Goal: Task Accomplishment & Management: Manage account settings

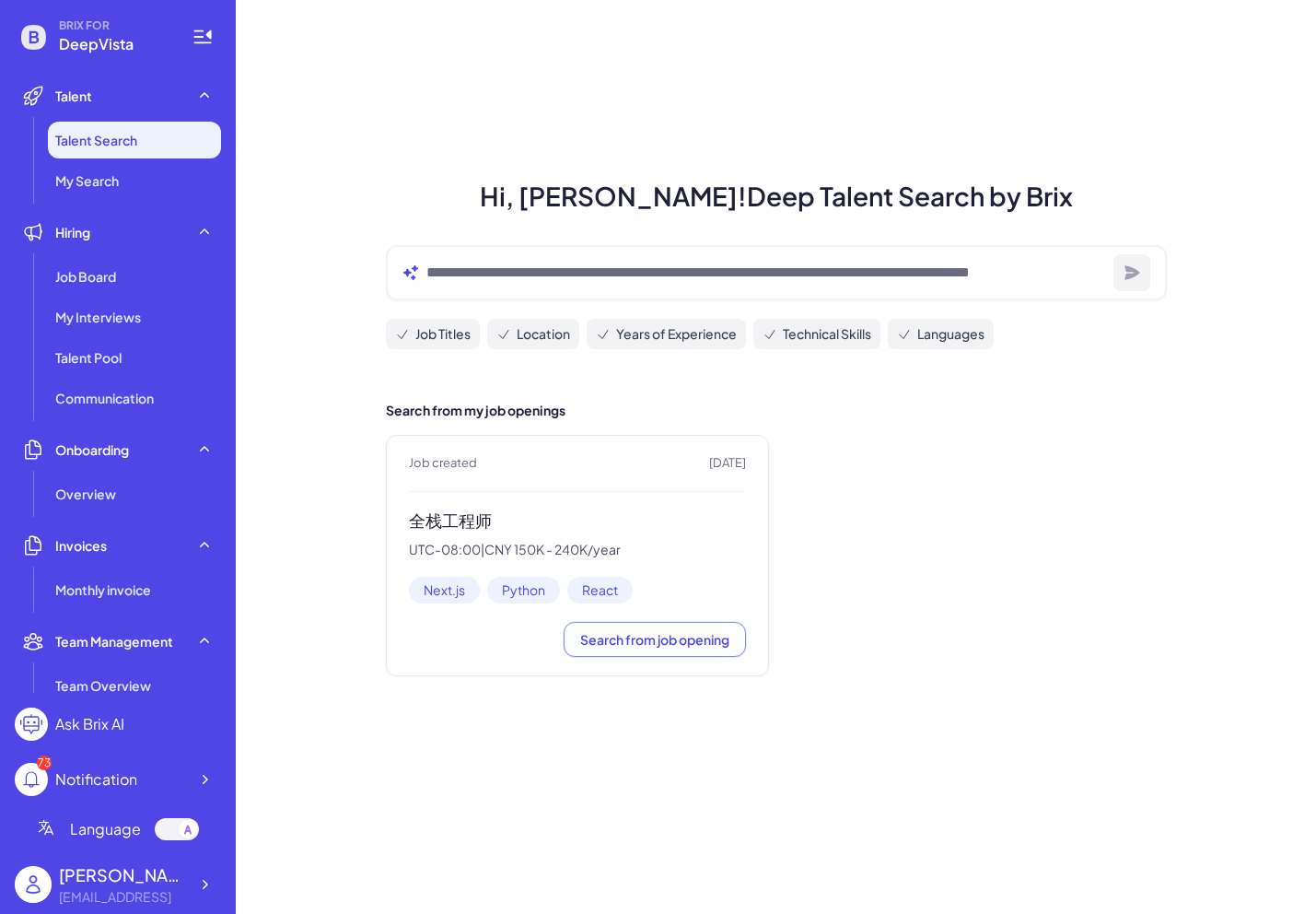
click at [462, 506] on div "Job created 1 months ago 全栈工程师 UTC-08:00 | CNY 150K - 240K/year Next.js Python …" at bounding box center [577, 556] width 383 height 241
click at [185, 303] on div "My Interviews" at bounding box center [134, 317] width 173 height 37
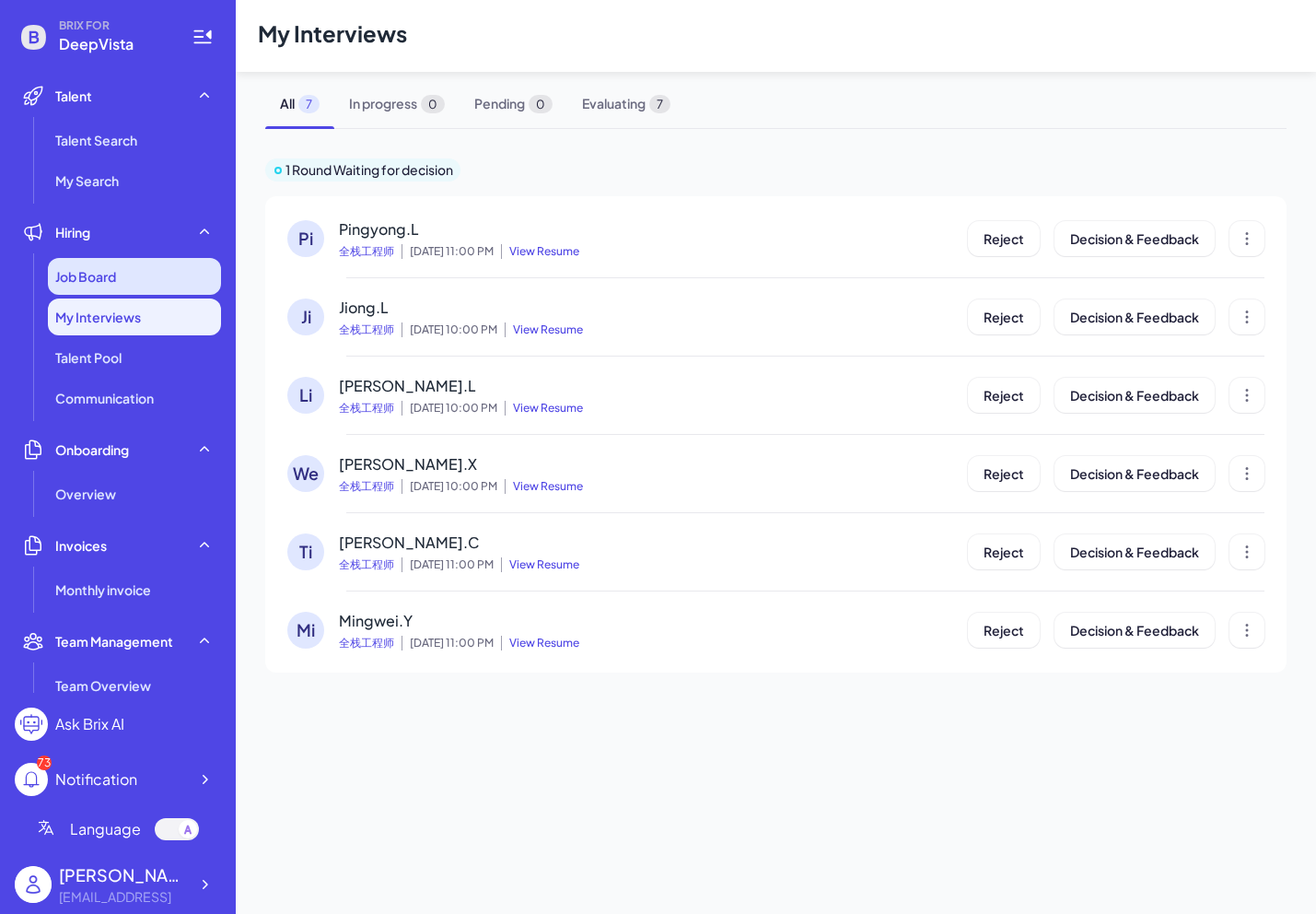
click at [174, 282] on div "Job Board" at bounding box center [134, 276] width 173 height 37
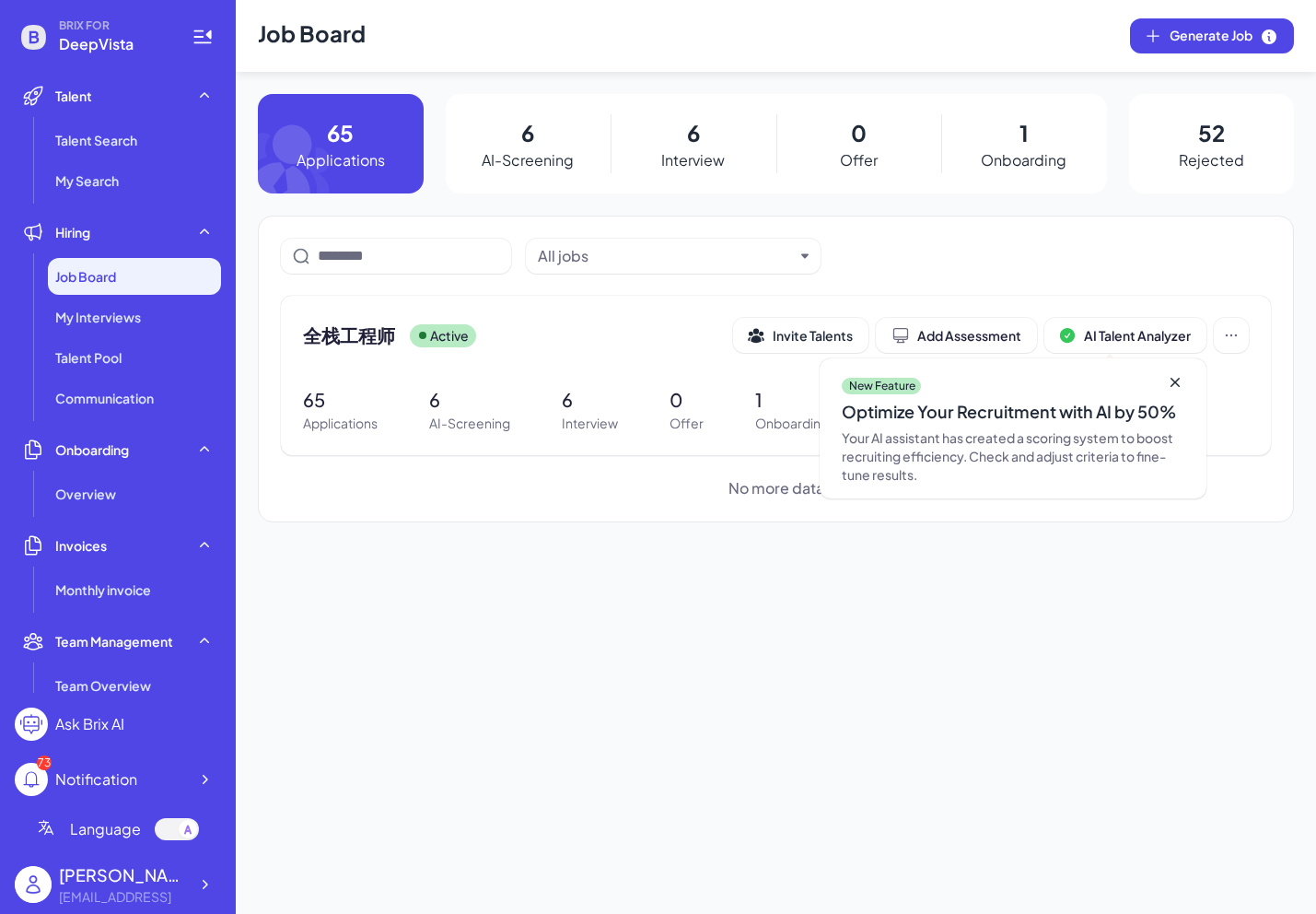
click at [676, 131] on div "6 Interview" at bounding box center [693, 144] width 166 height 100
click at [365, 329] on span "全栈工程师" at bounding box center [349, 335] width 92 height 26
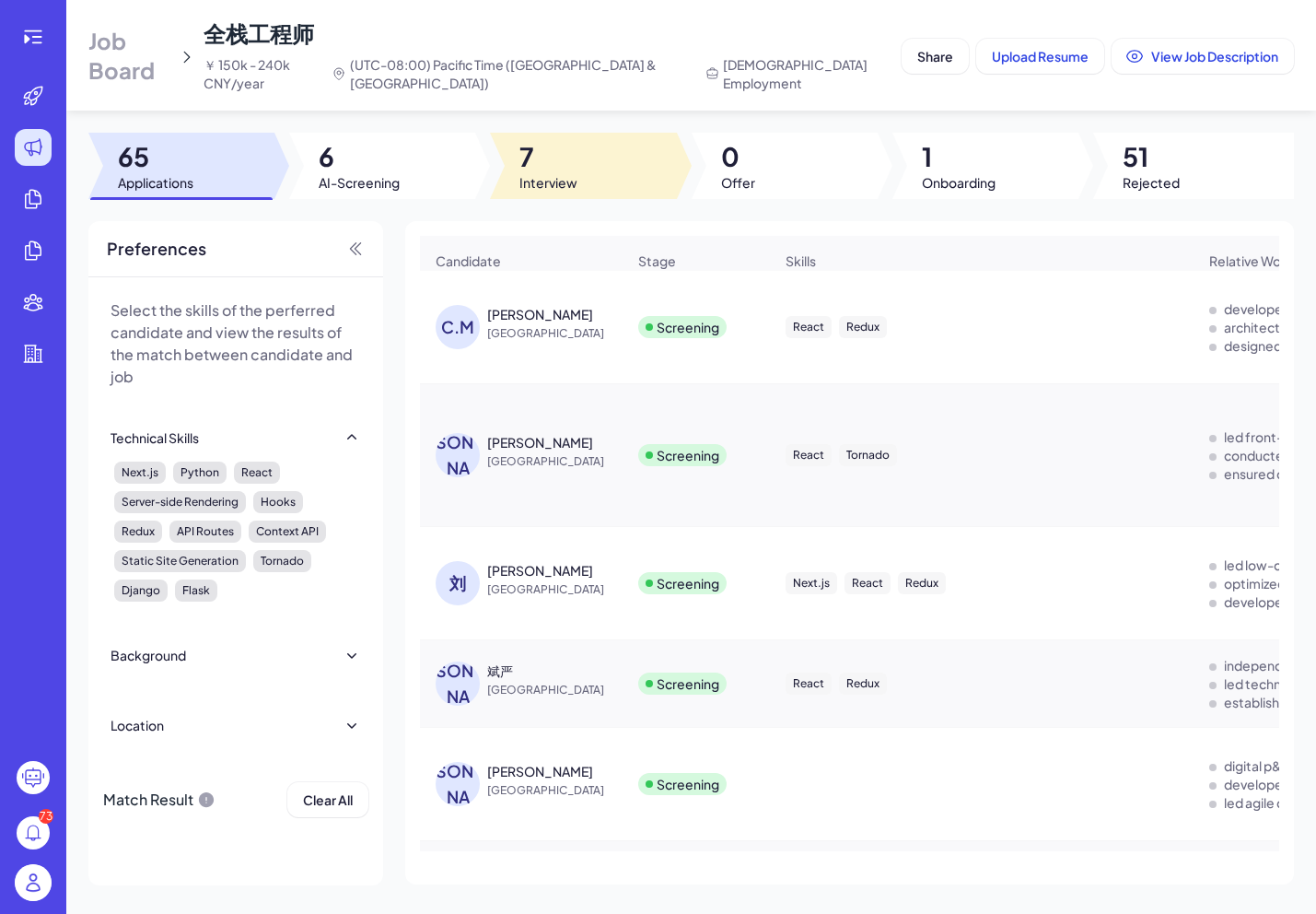
click at [547, 147] on span "7" at bounding box center [548, 157] width 58 height 33
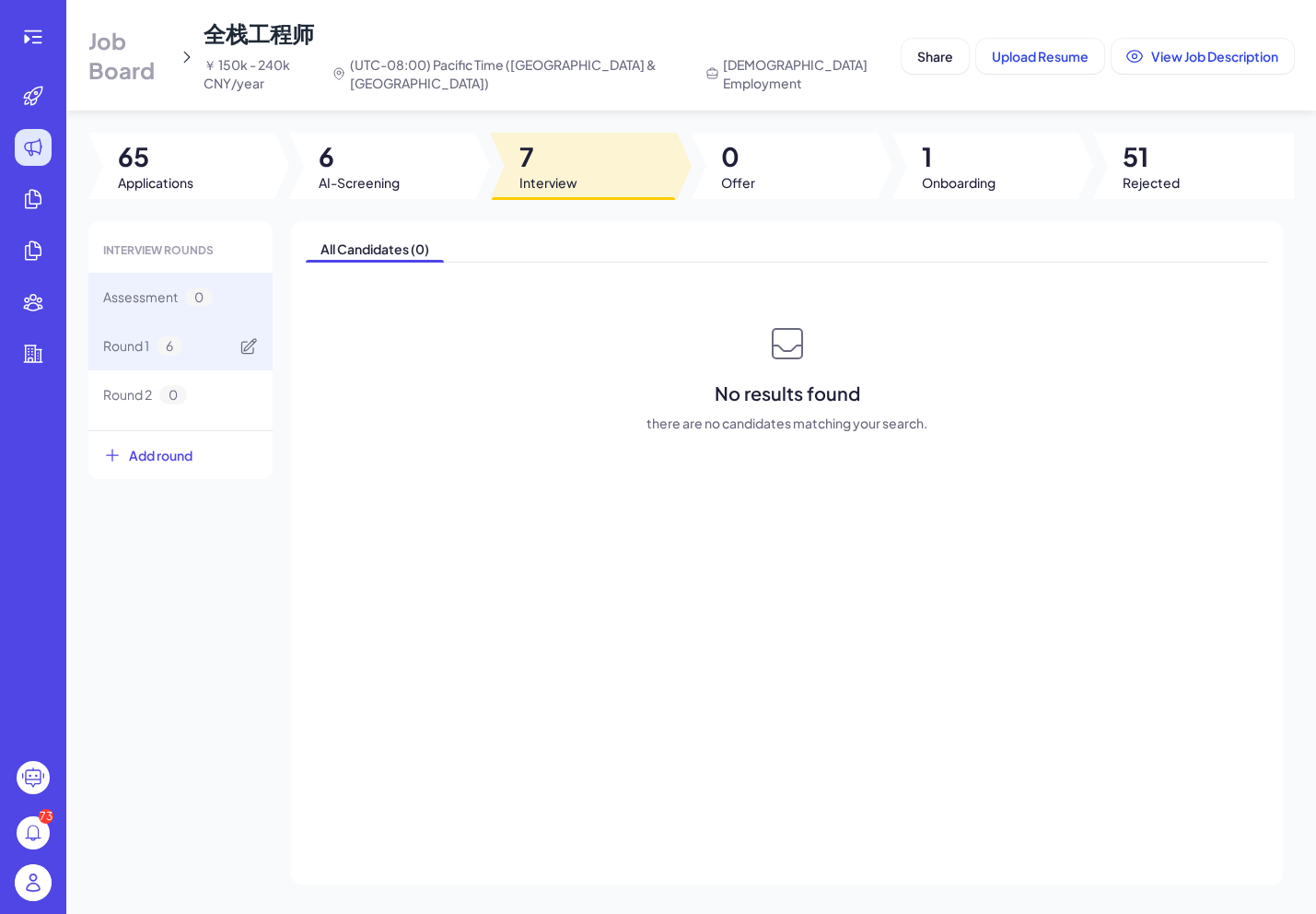
click at [203, 326] on div "Round 1 6" at bounding box center [181, 346] width 184 height 49
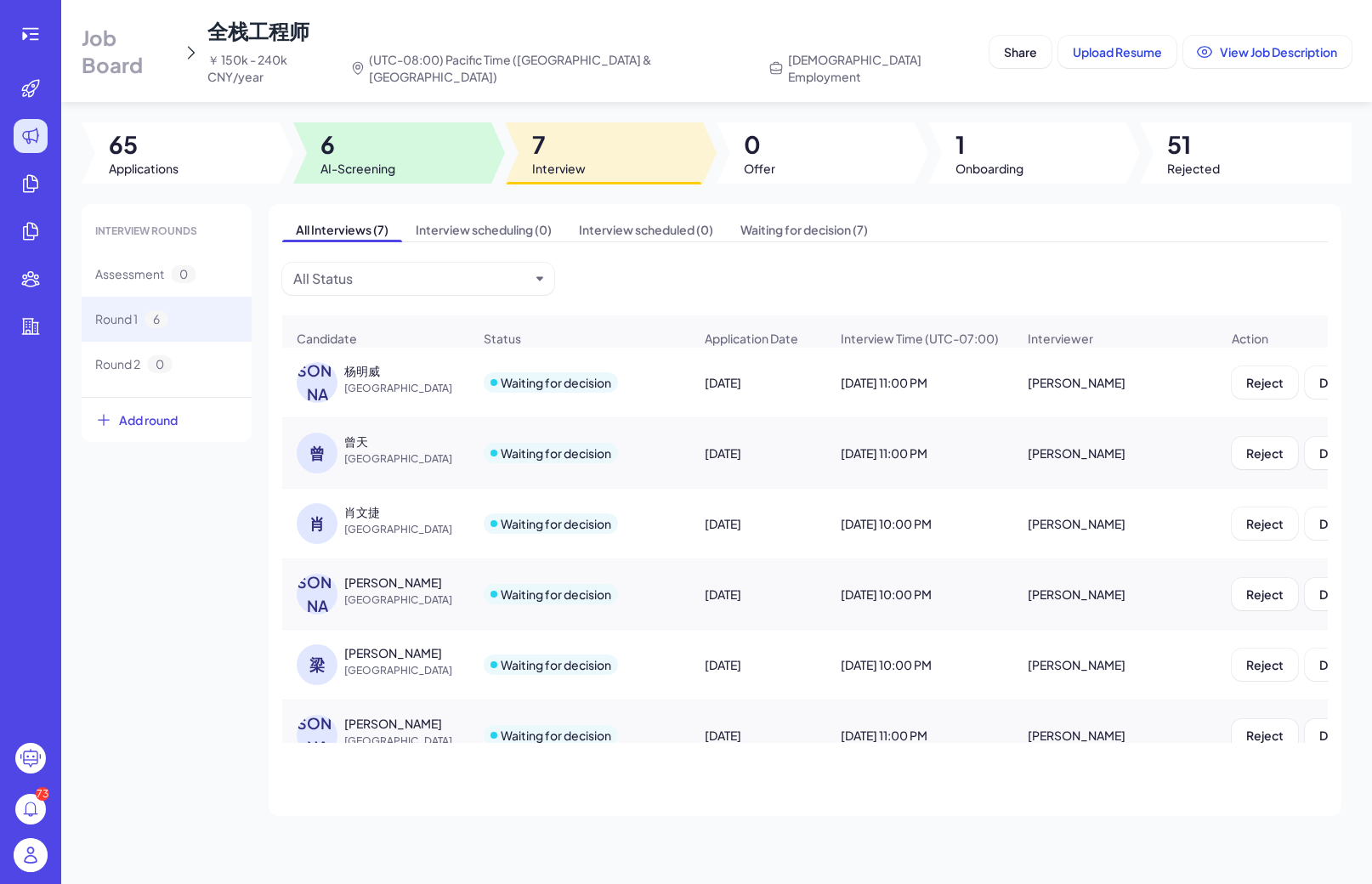
click at [330, 129] on span "6" at bounding box center [358, 144] width 75 height 31
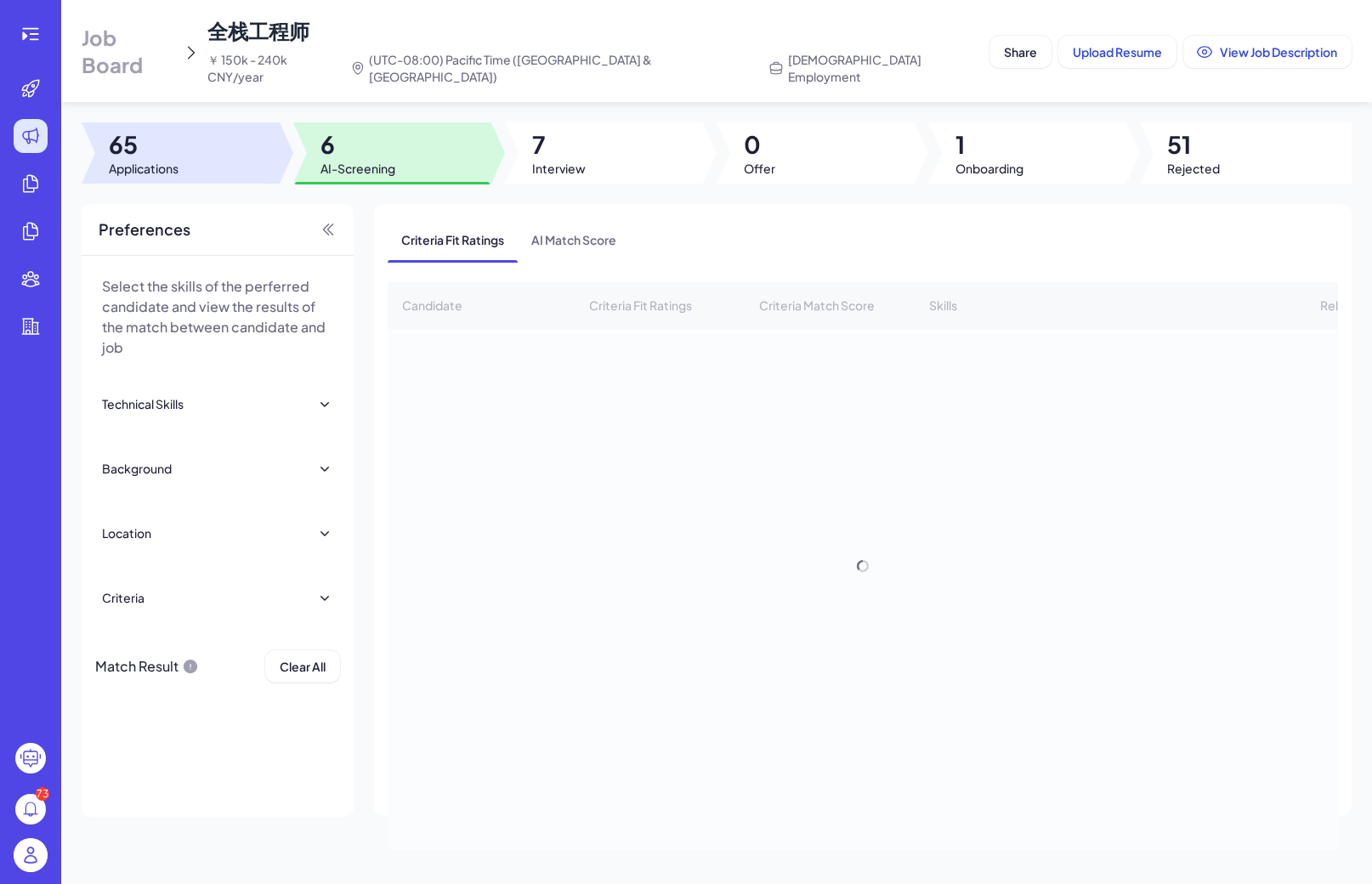
click at [192, 124] on div at bounding box center [180, 153] width 198 height 61
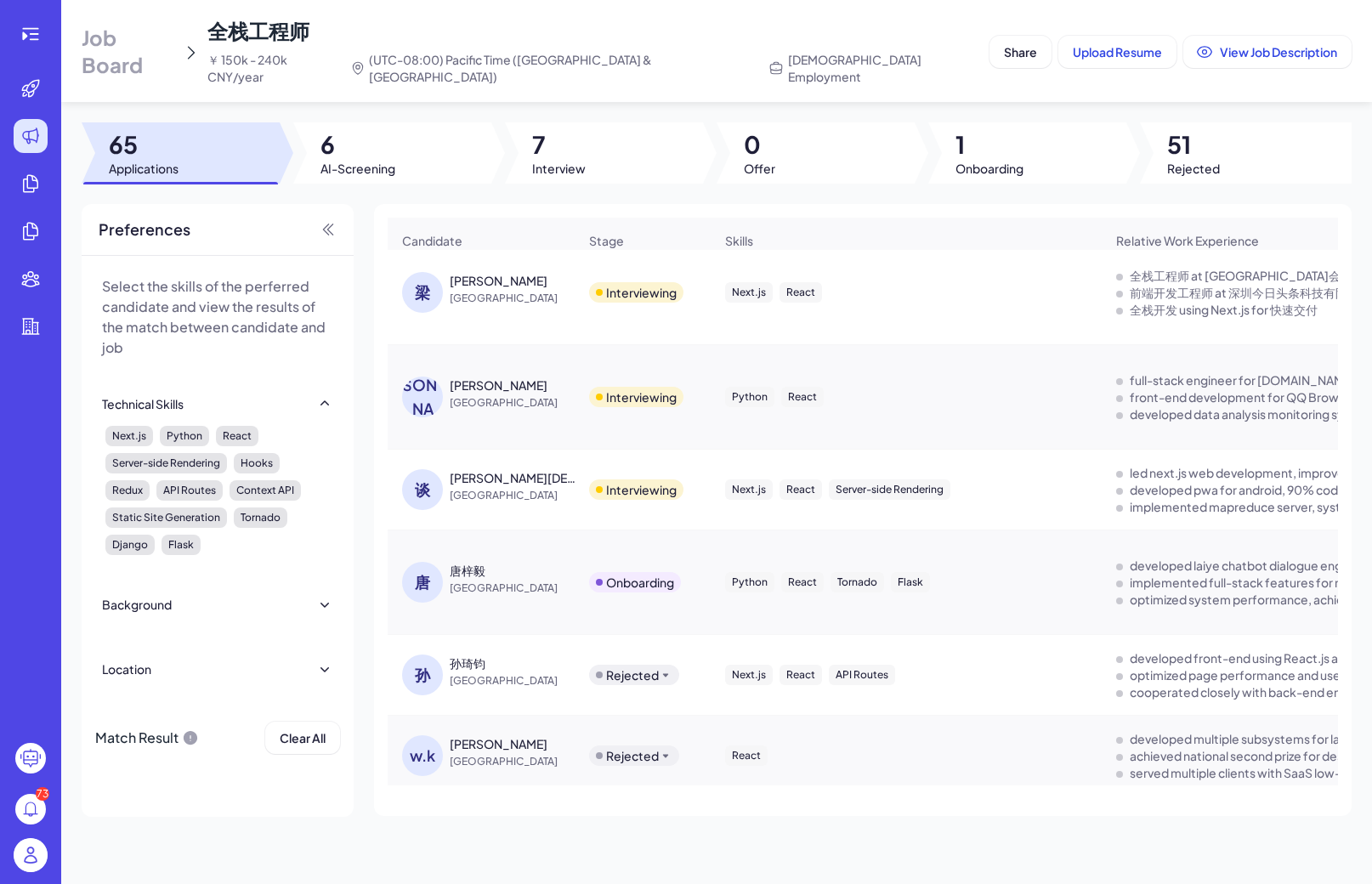
scroll to position [1064, 0]
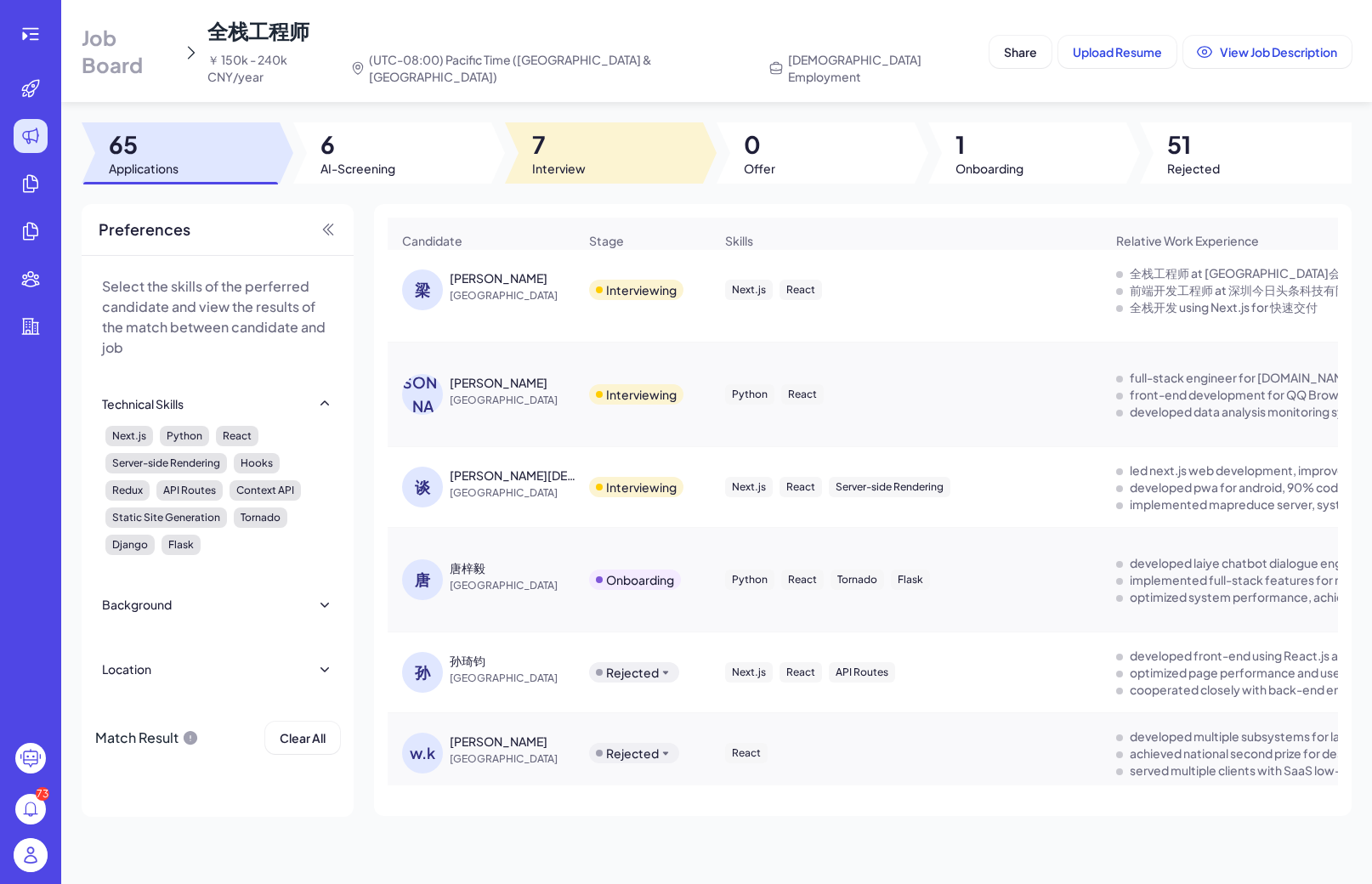
click at [545, 160] on span "Interview" at bounding box center [558, 168] width 54 height 17
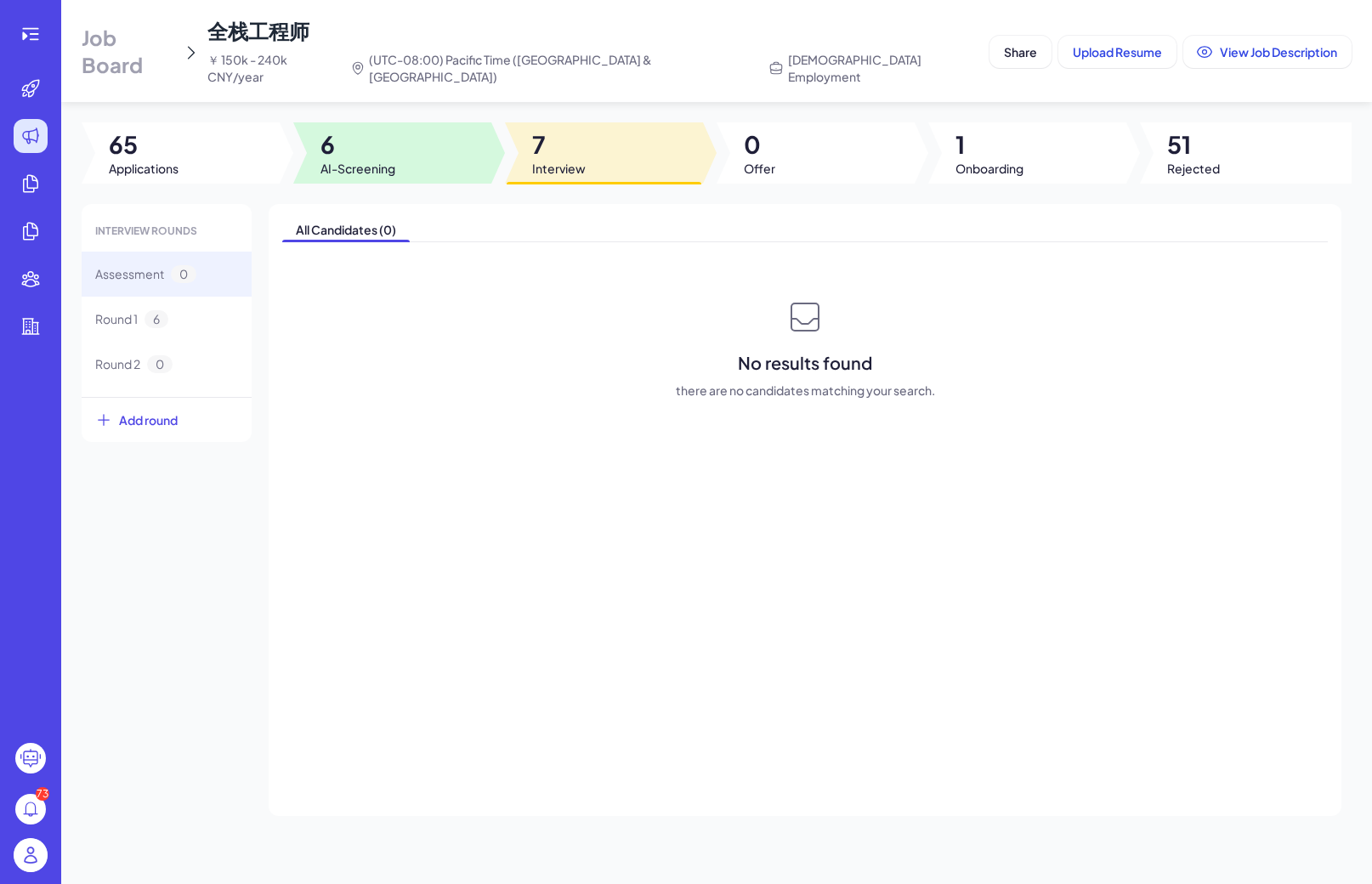
click at [426, 145] on div at bounding box center [392, 153] width 198 height 61
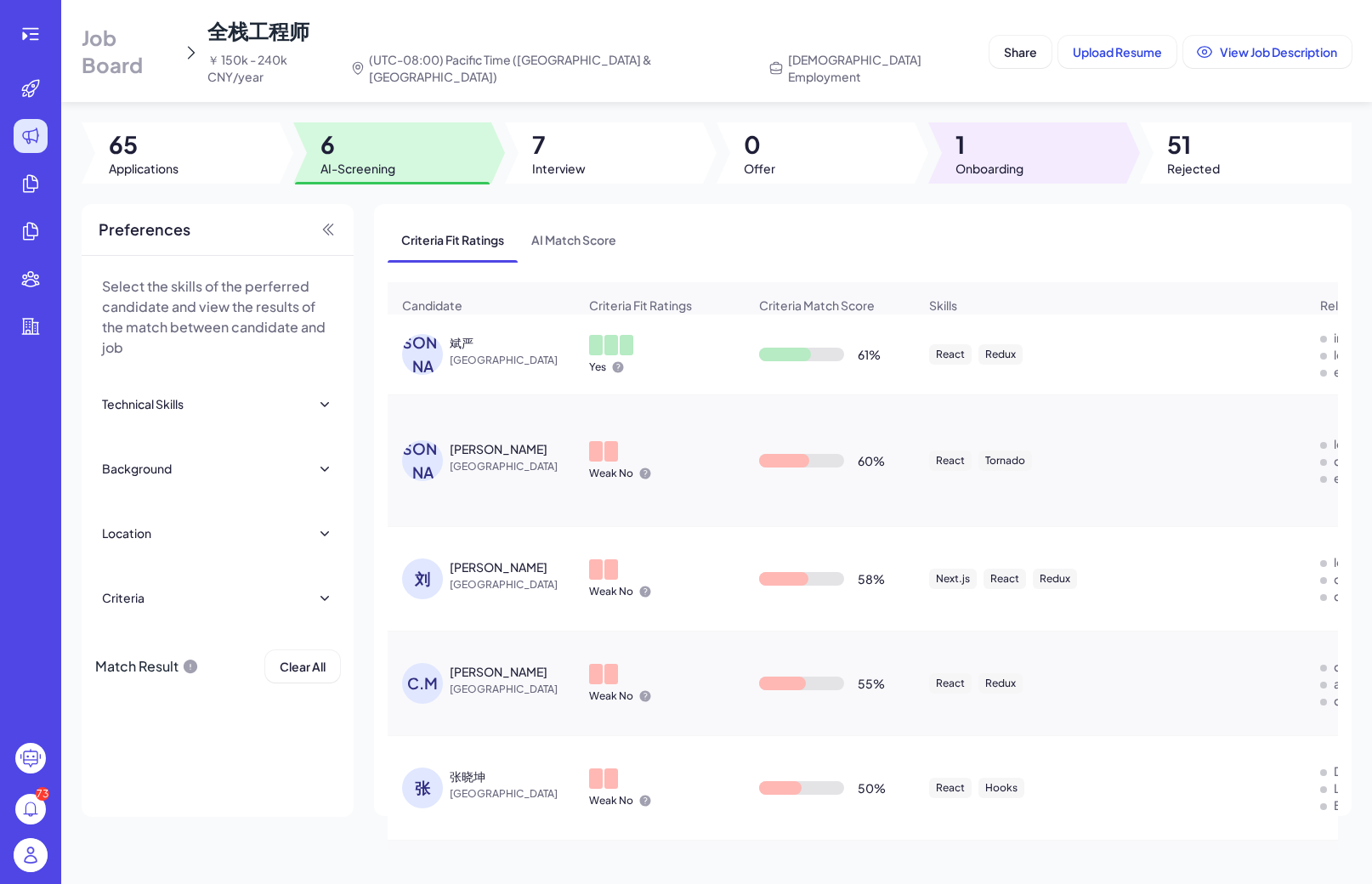
click at [961, 129] on span "1" at bounding box center [989, 144] width 68 height 31
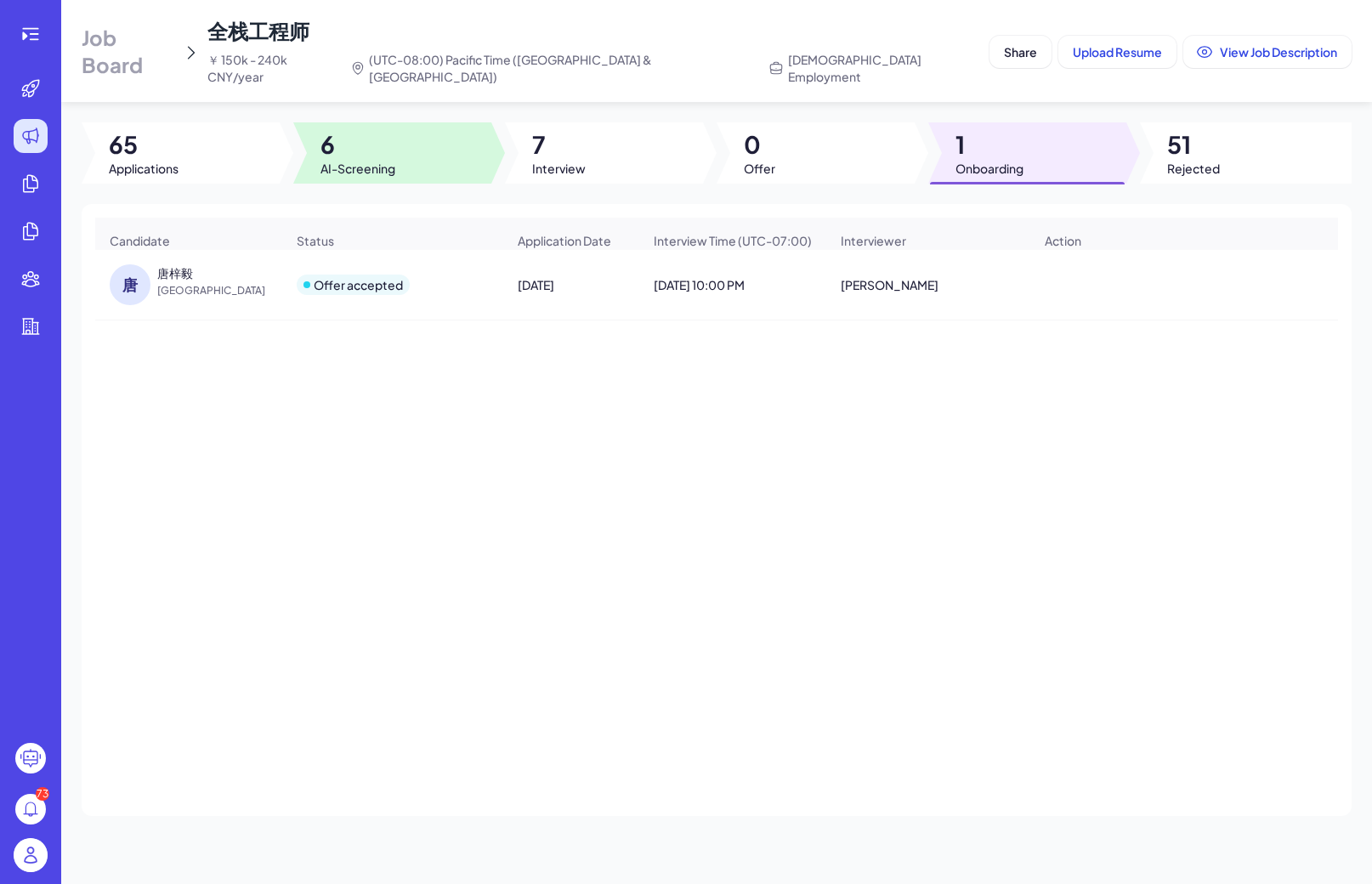
click at [351, 161] on div at bounding box center [392, 153] width 198 height 61
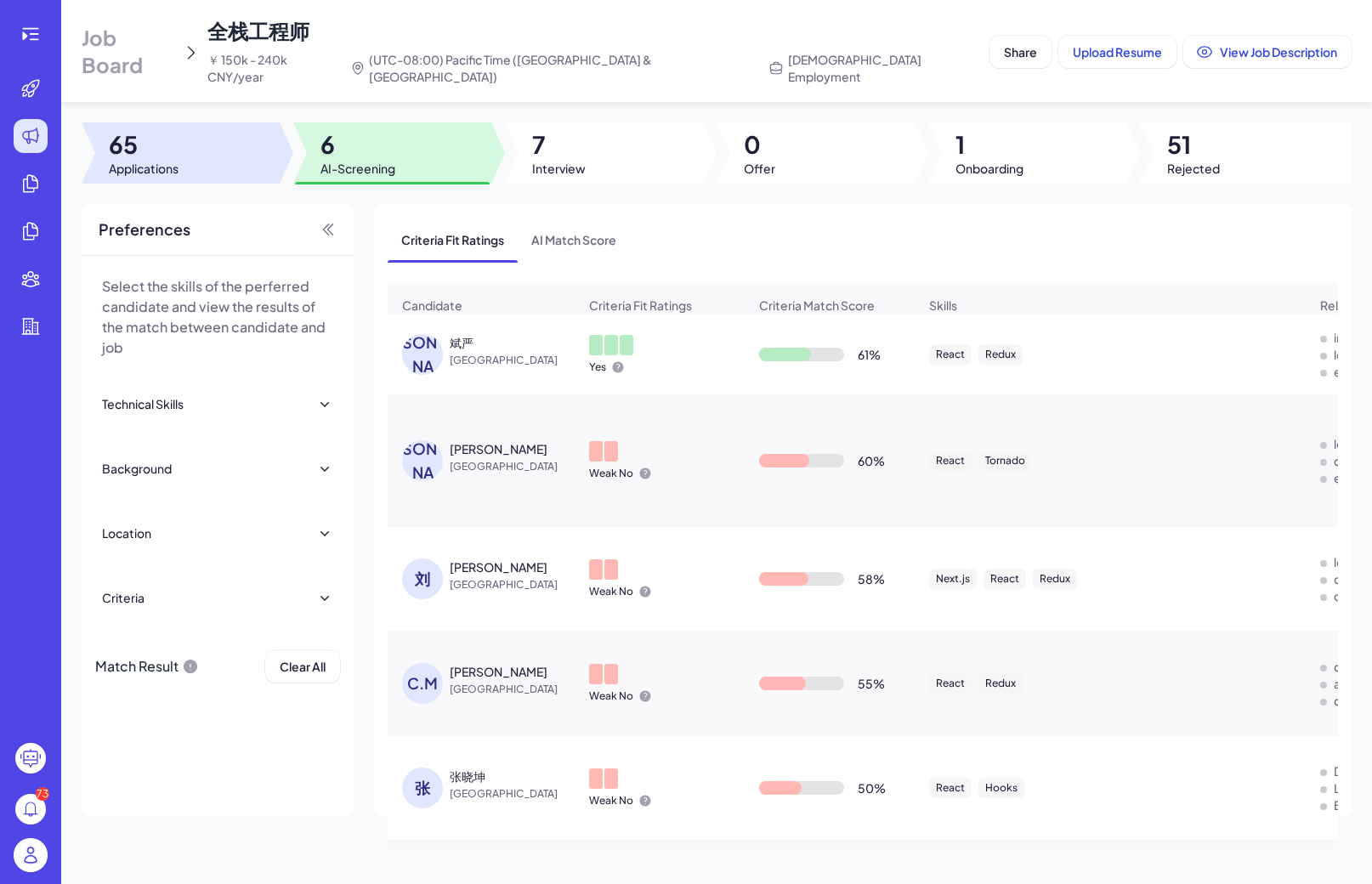
click at [206, 164] on div at bounding box center [180, 153] width 198 height 61
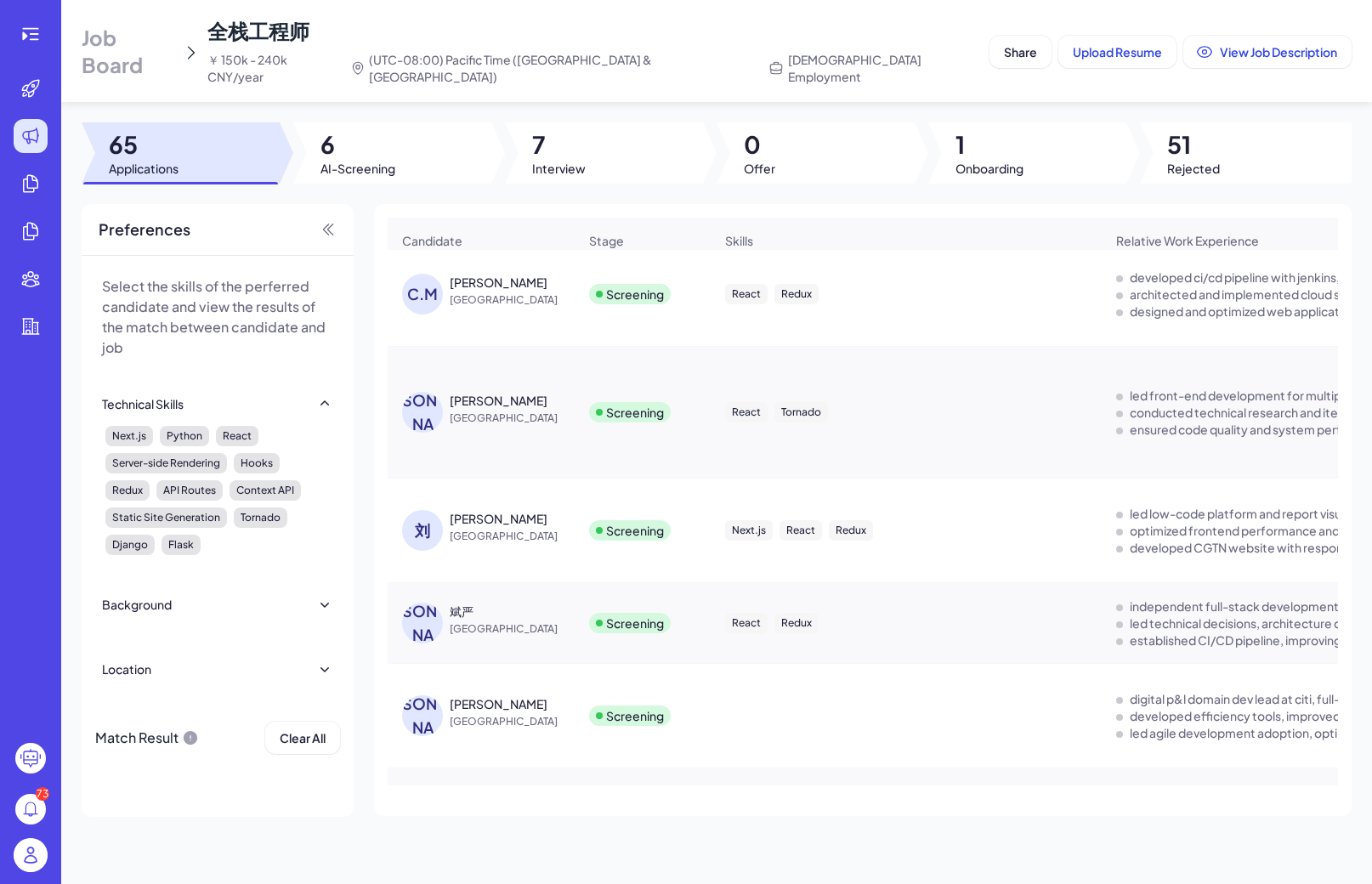
scroll to position [0, 0]
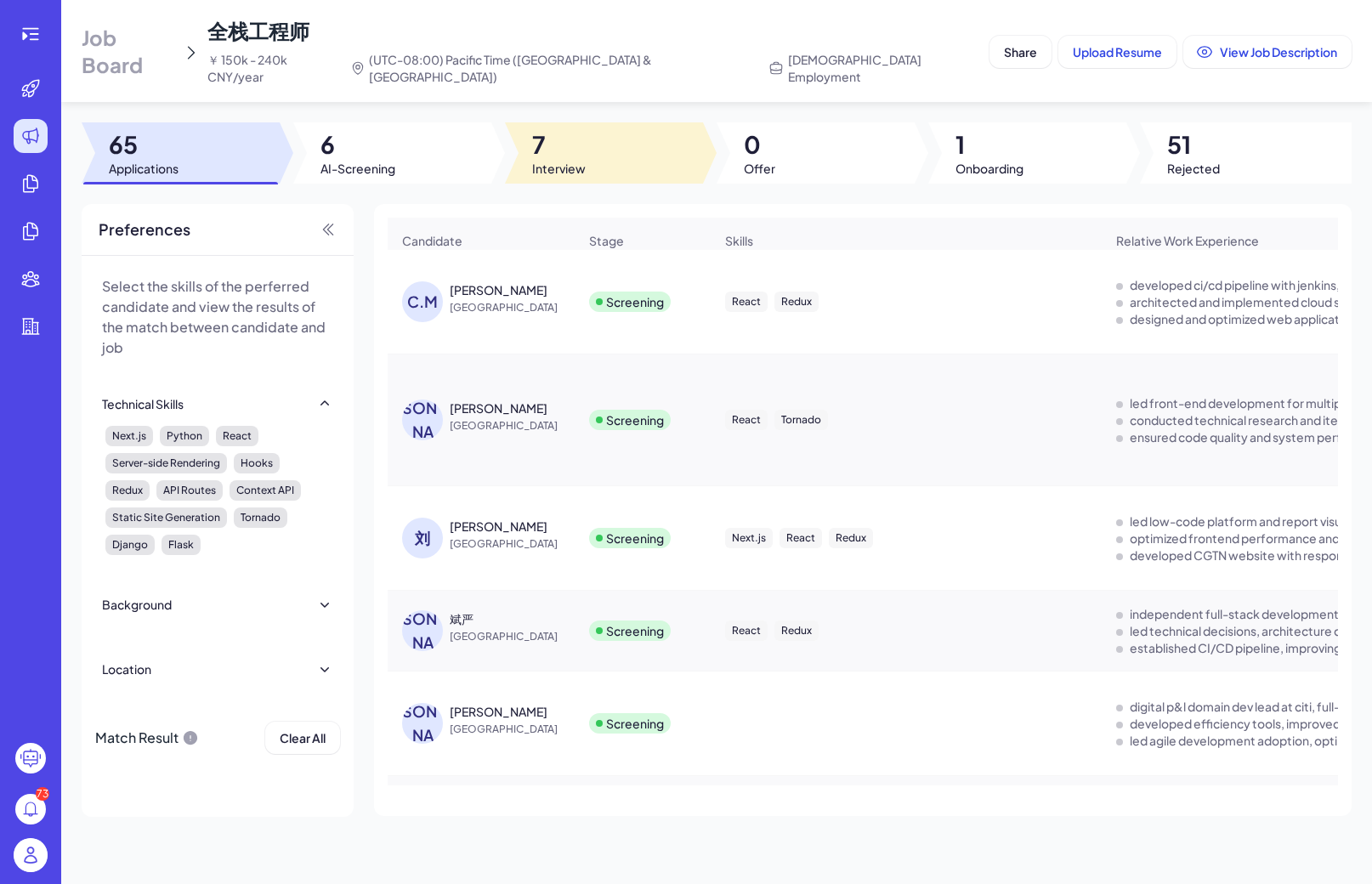
click at [517, 126] on div at bounding box center [604, 153] width 198 height 61
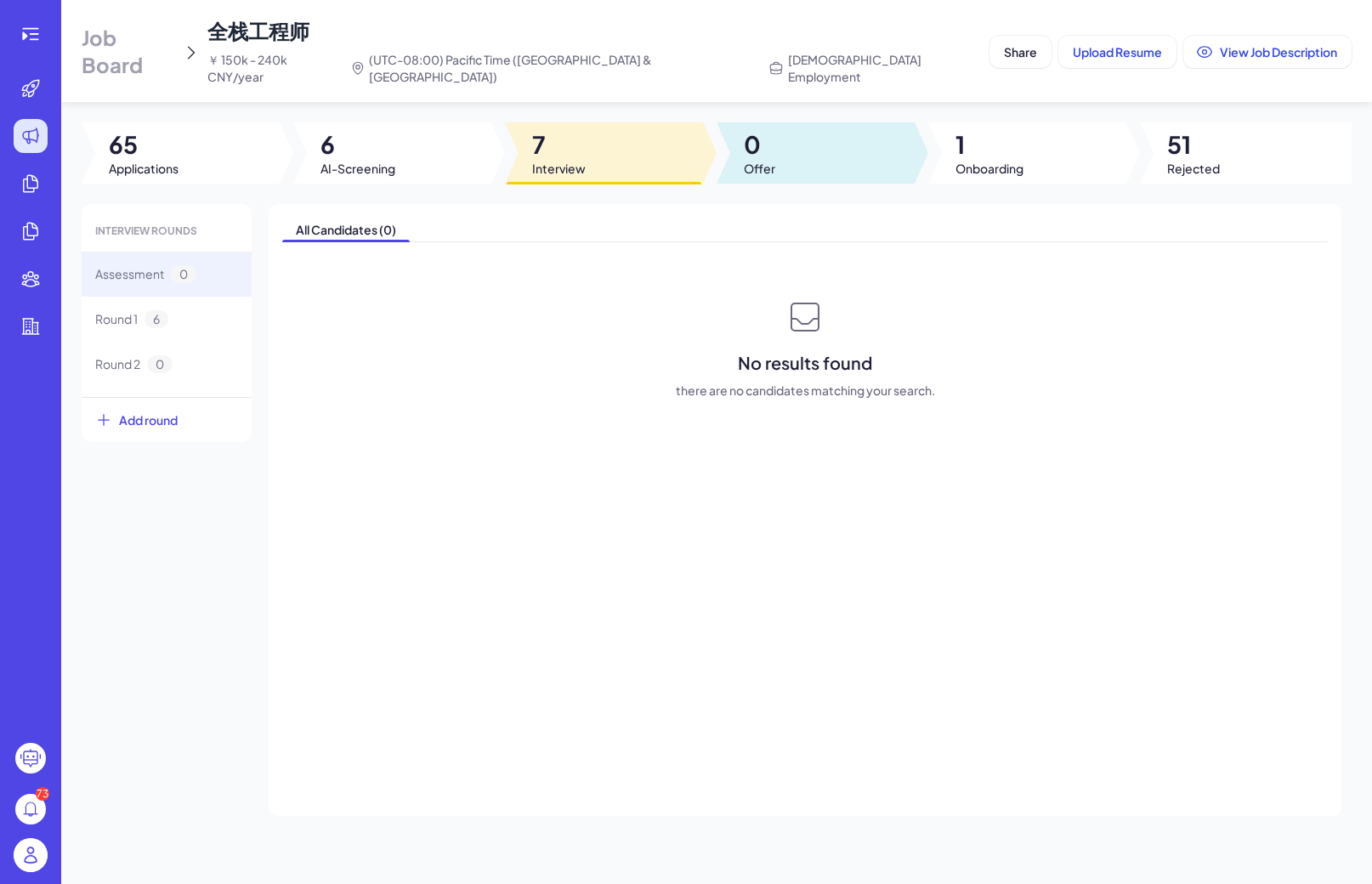
click at [960, 129] on span "1" at bounding box center [989, 144] width 68 height 31
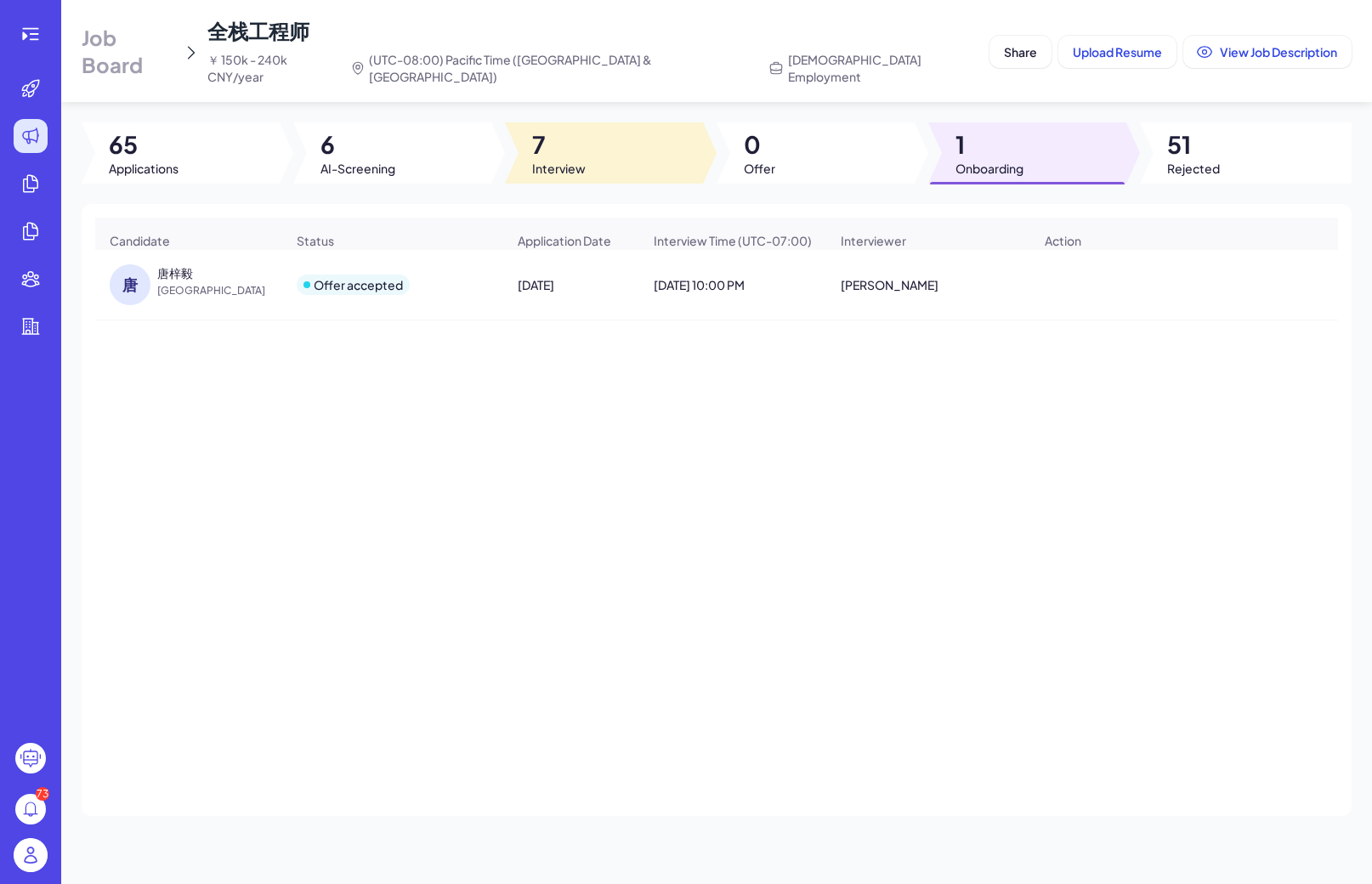
click at [529, 137] on div at bounding box center [604, 153] width 198 height 61
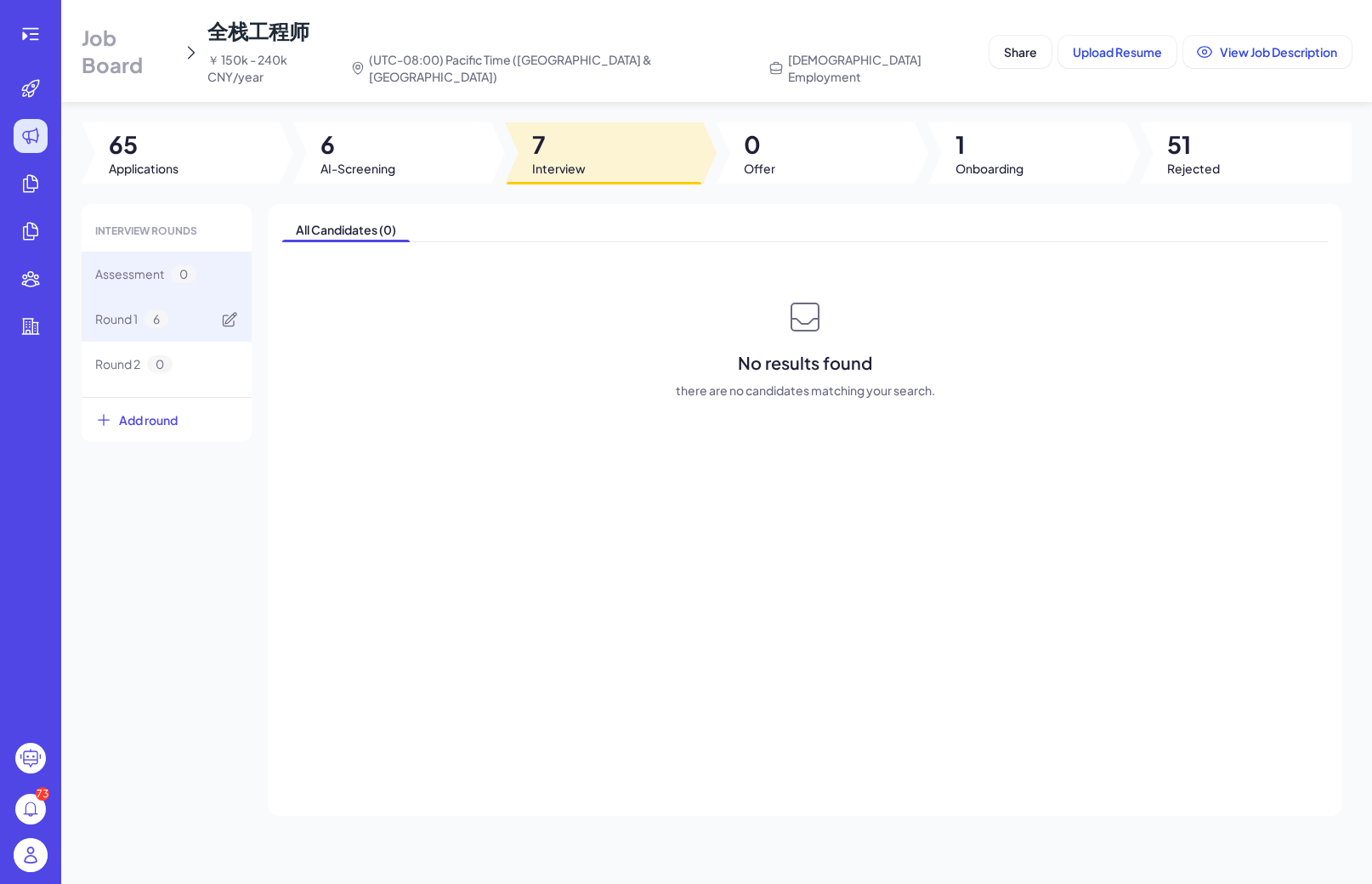
click at [163, 310] on span "6" at bounding box center [156, 319] width 24 height 18
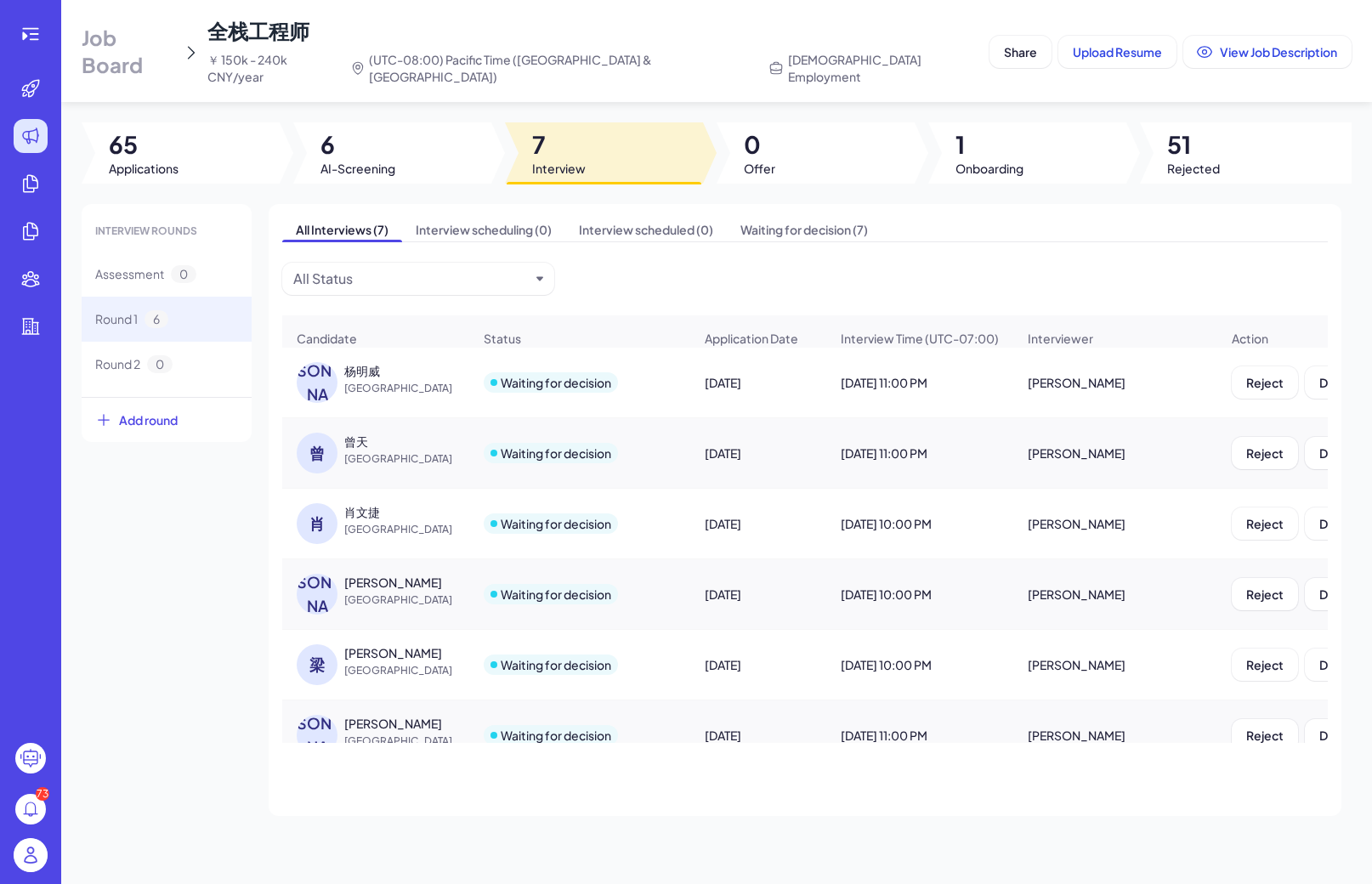
click at [227, 20] on span "全栈工程师" at bounding box center [258, 31] width 102 height 26
click at [139, 57] on div "Job Board 全栈工程师 ￥ 150k - 240k CNY/year (UTC-08:00) Pacific Time (US & Canada) F…" at bounding box center [532, 51] width 901 height 68
click at [139, 56] on div "Job Board 全栈工程师 ￥ 150k - 240k CNY/year (UTC-08:00) Pacific Time (US & Canada) F…" at bounding box center [532, 51] width 901 height 68
click at [140, 37] on span "Job Board" at bounding box center [128, 51] width 94 height 54
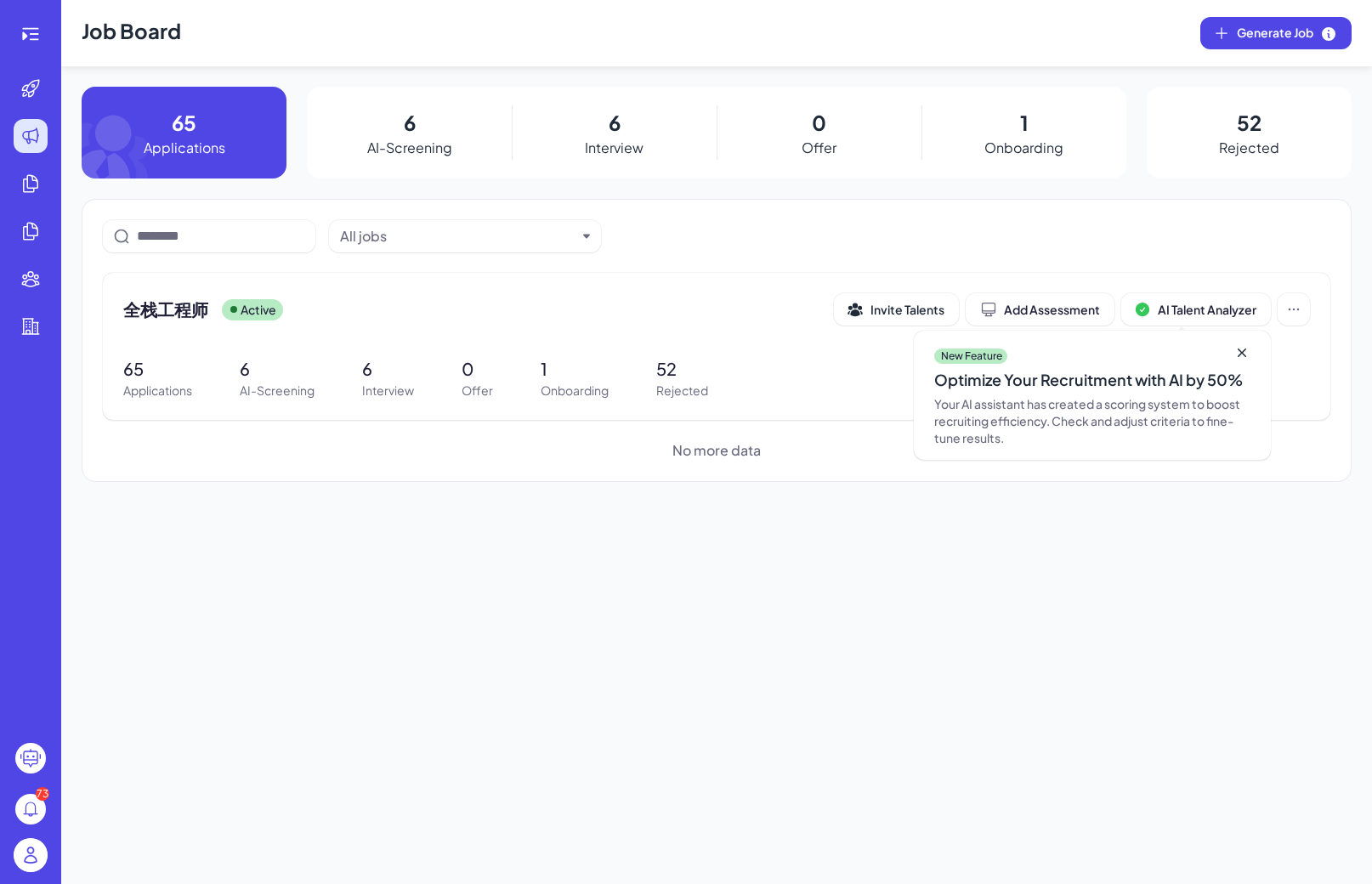
click at [419, 133] on div "6 AI-Screening" at bounding box center [409, 133] width 205 height 92
click at [181, 324] on div "全栈工程师 Active Invite Talents Add Assessment AI Talent Analyzer New Feature Optim…" at bounding box center [717, 309] width 1187 height 32
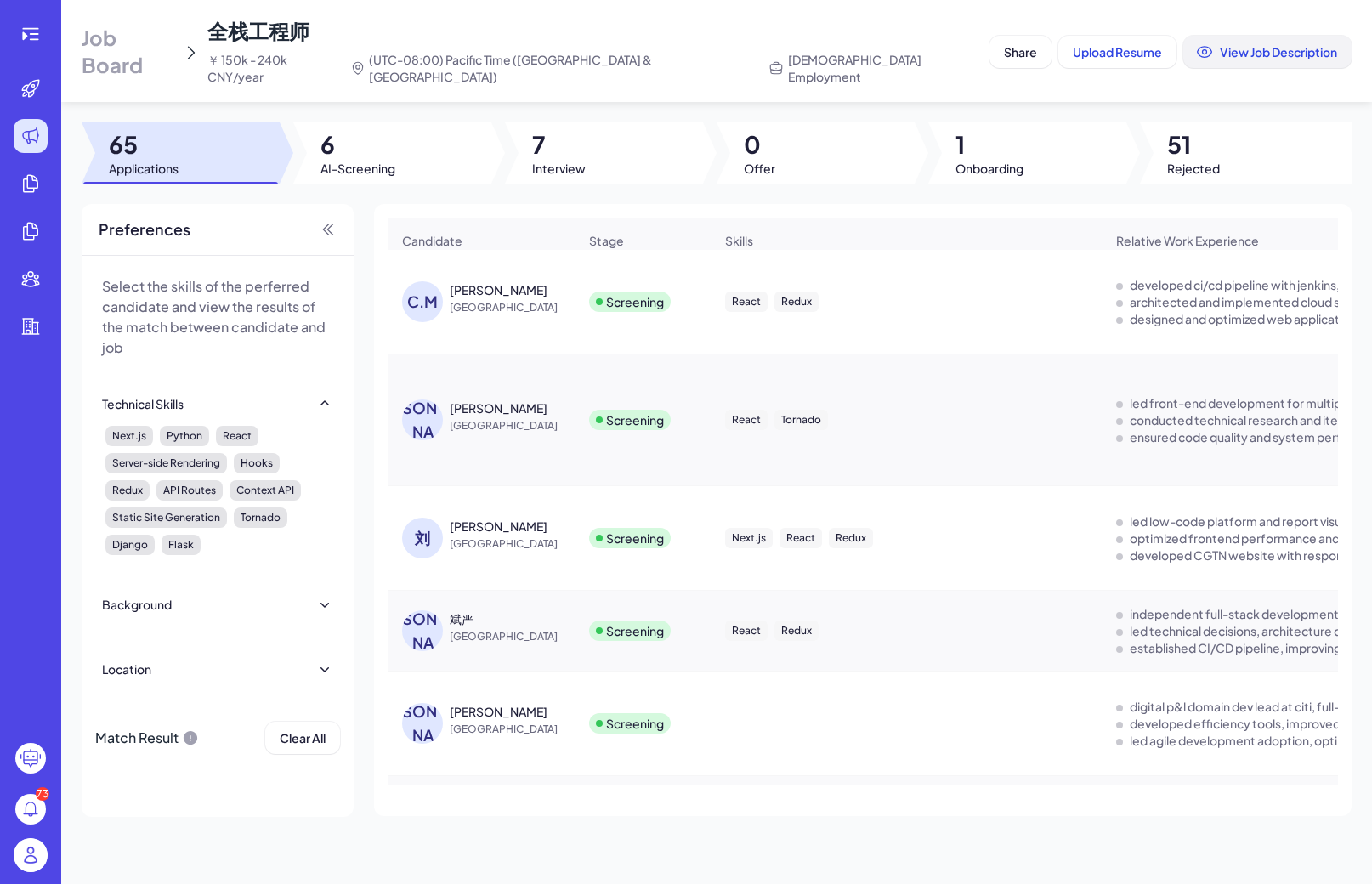
click at [1214, 44] on span "View Job Description" at bounding box center [1278, 52] width 117 height 15
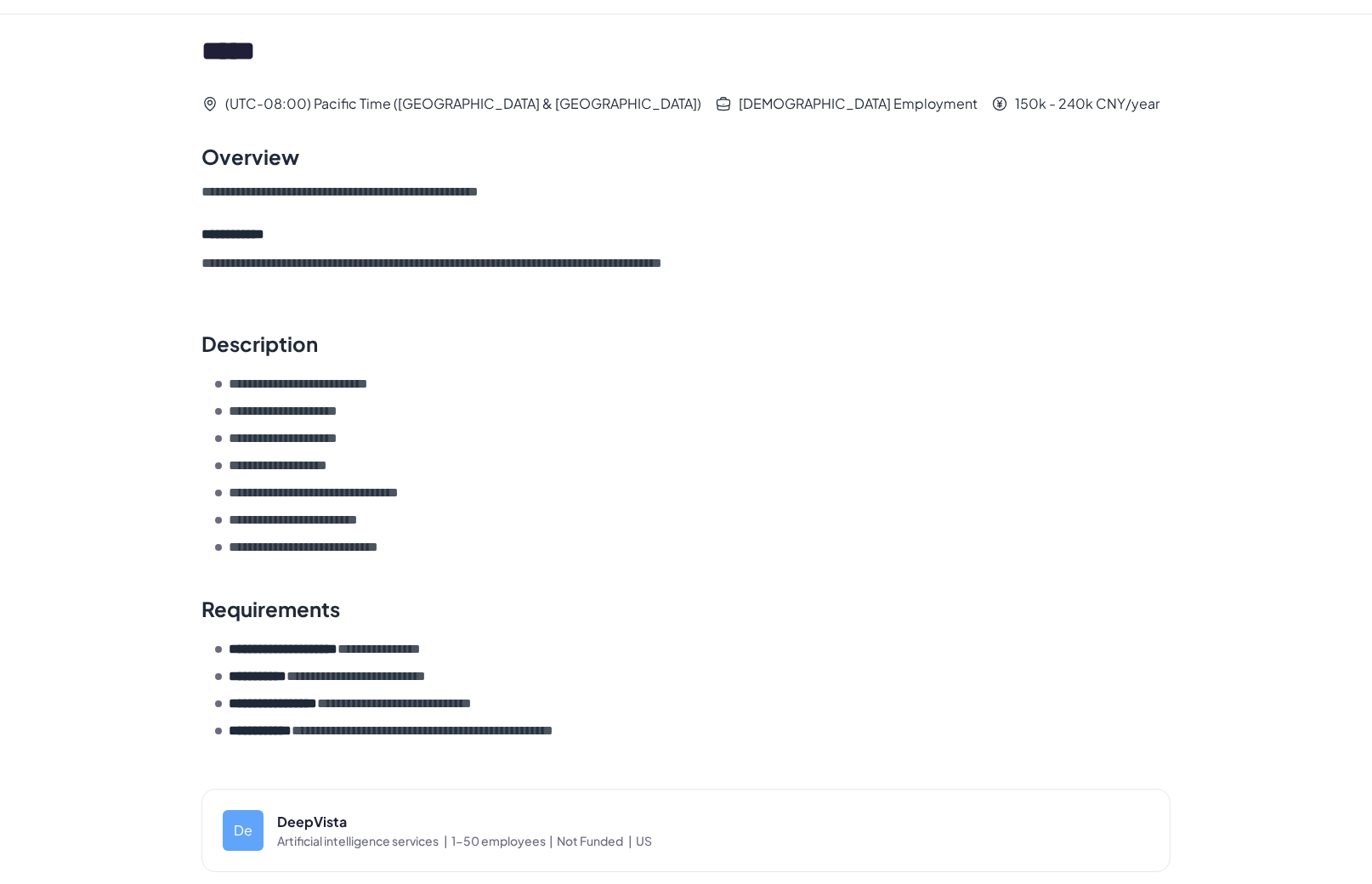
scroll to position [43, 0]
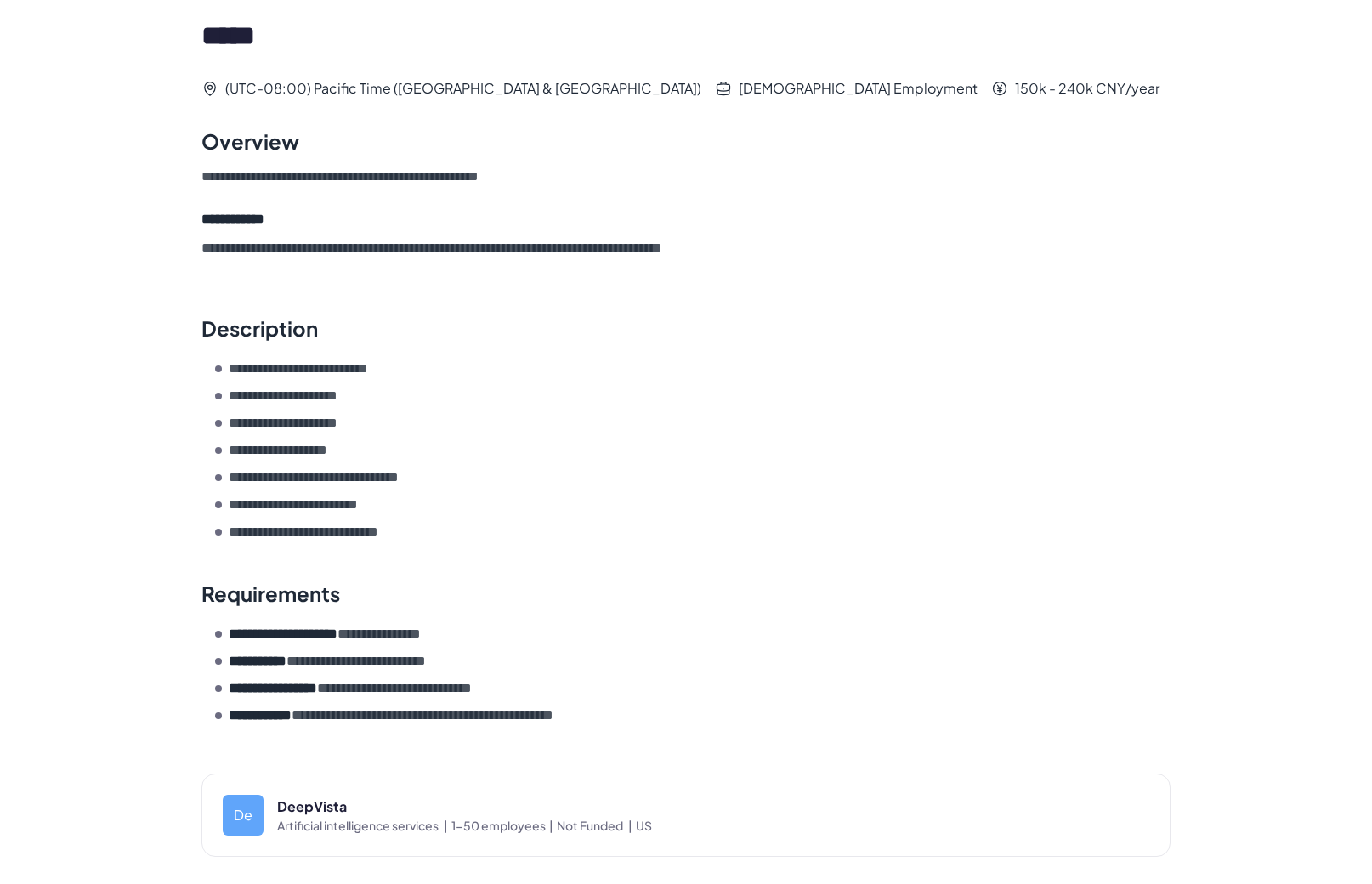
click at [575, 822] on span "Not Funded |" at bounding box center [596, 825] width 79 height 17
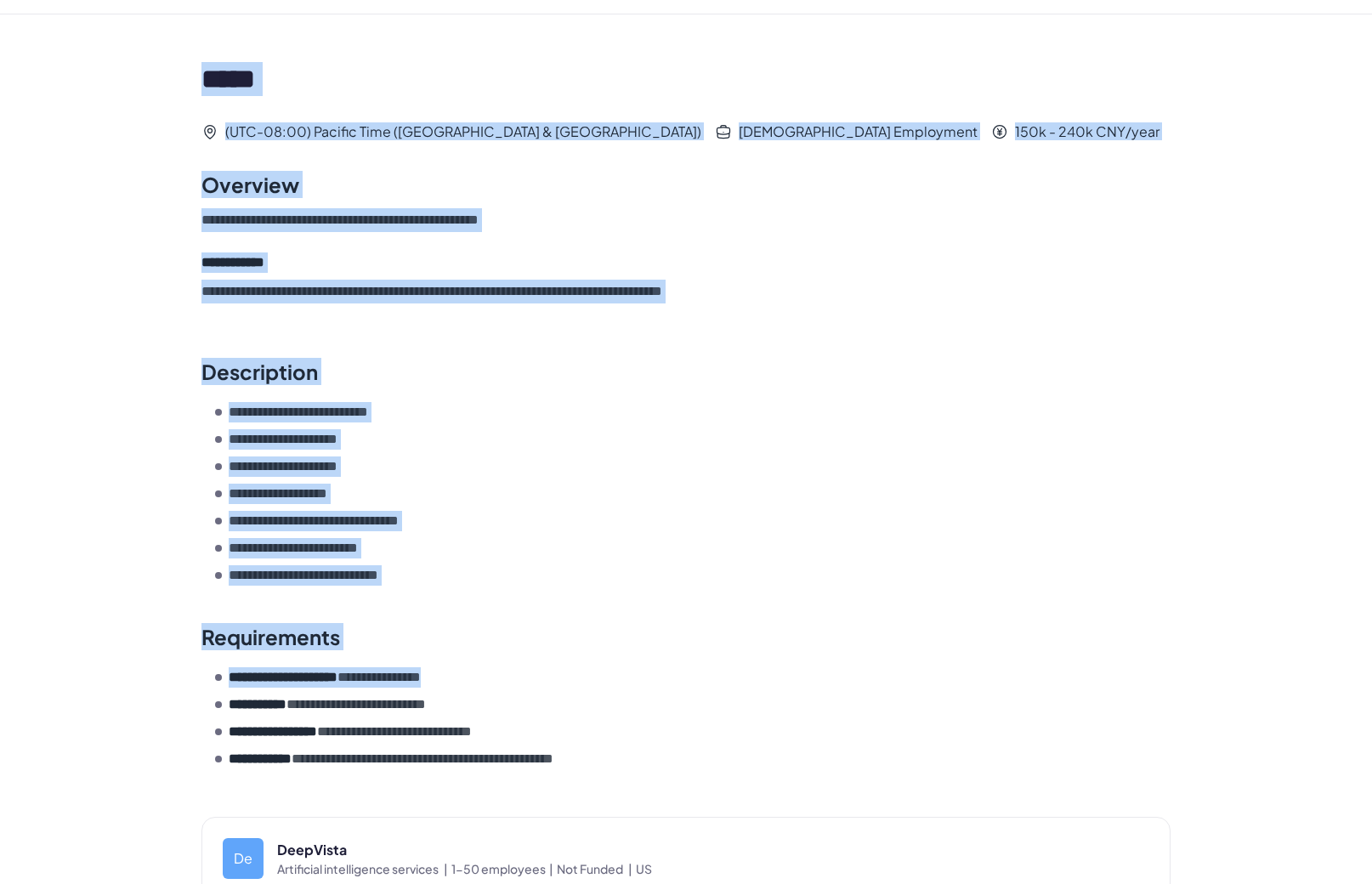
drag, startPoint x: 173, startPoint y: 76, endPoint x: 844, endPoint y: 604, distance: 853.8
click at [842, 624] on div "**********" at bounding box center [686, 471] width 1105 height 913
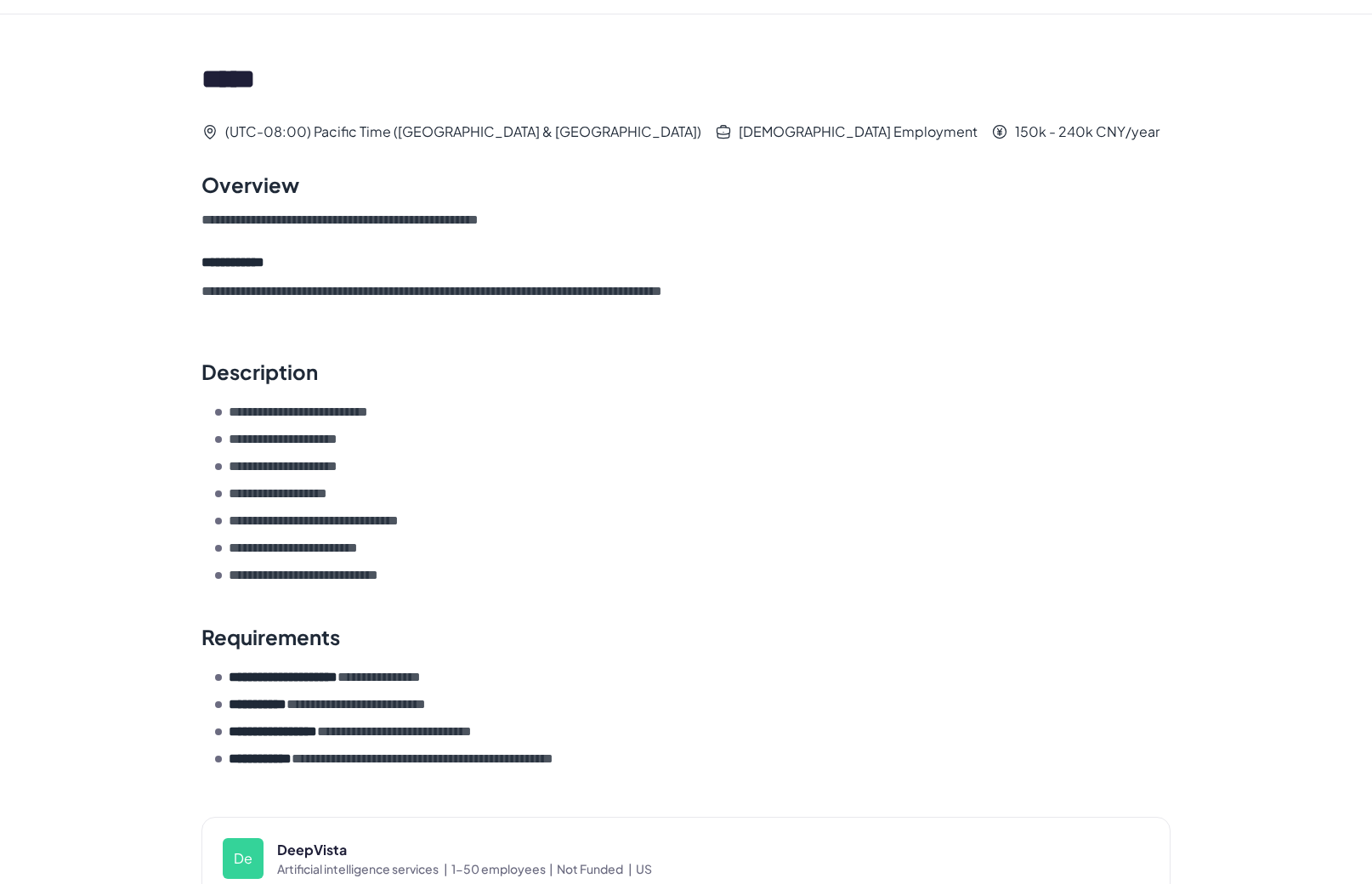
scroll to position [43, 0]
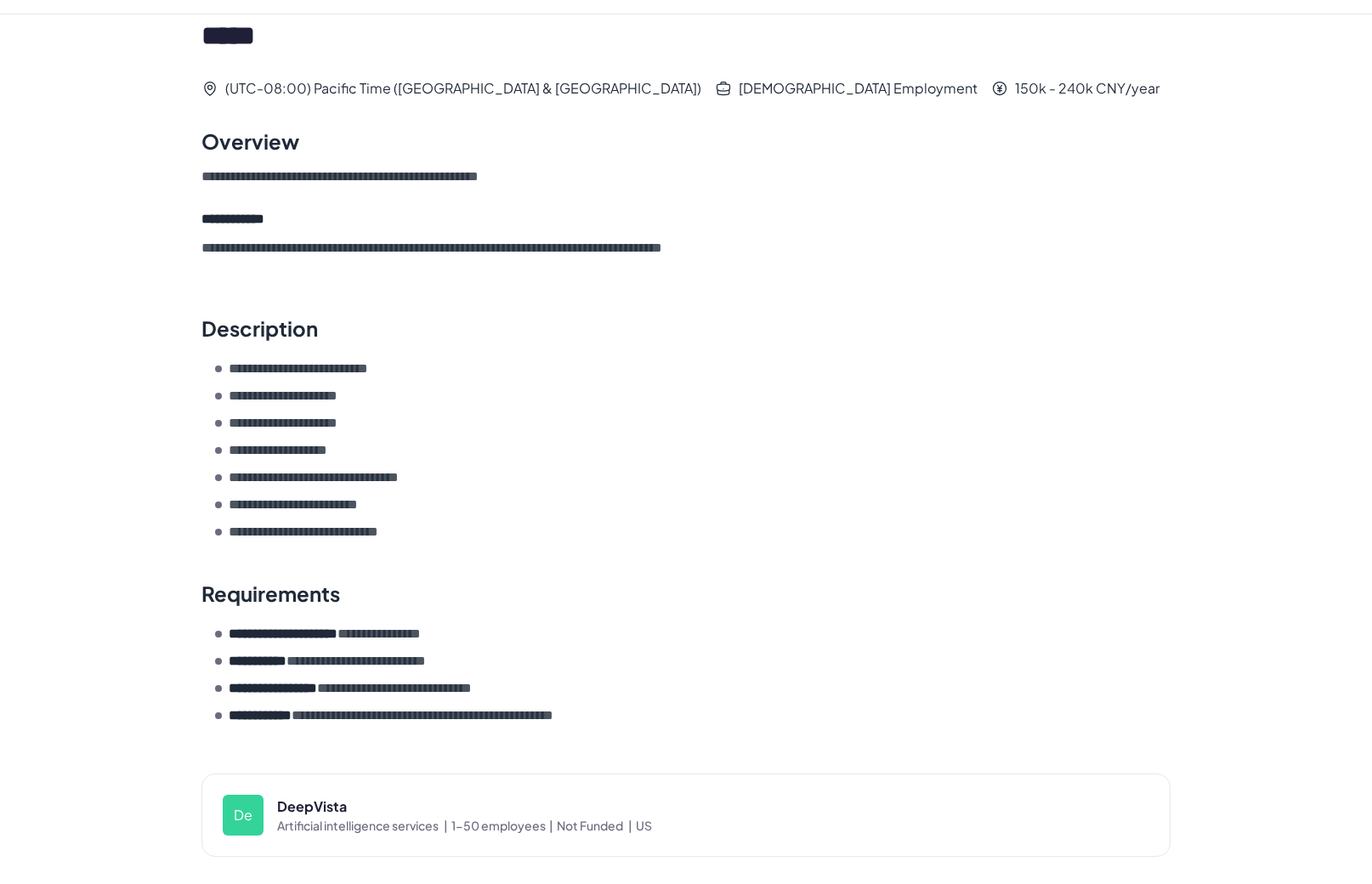
click at [582, 827] on span "Not Funded |" at bounding box center [596, 825] width 79 height 17
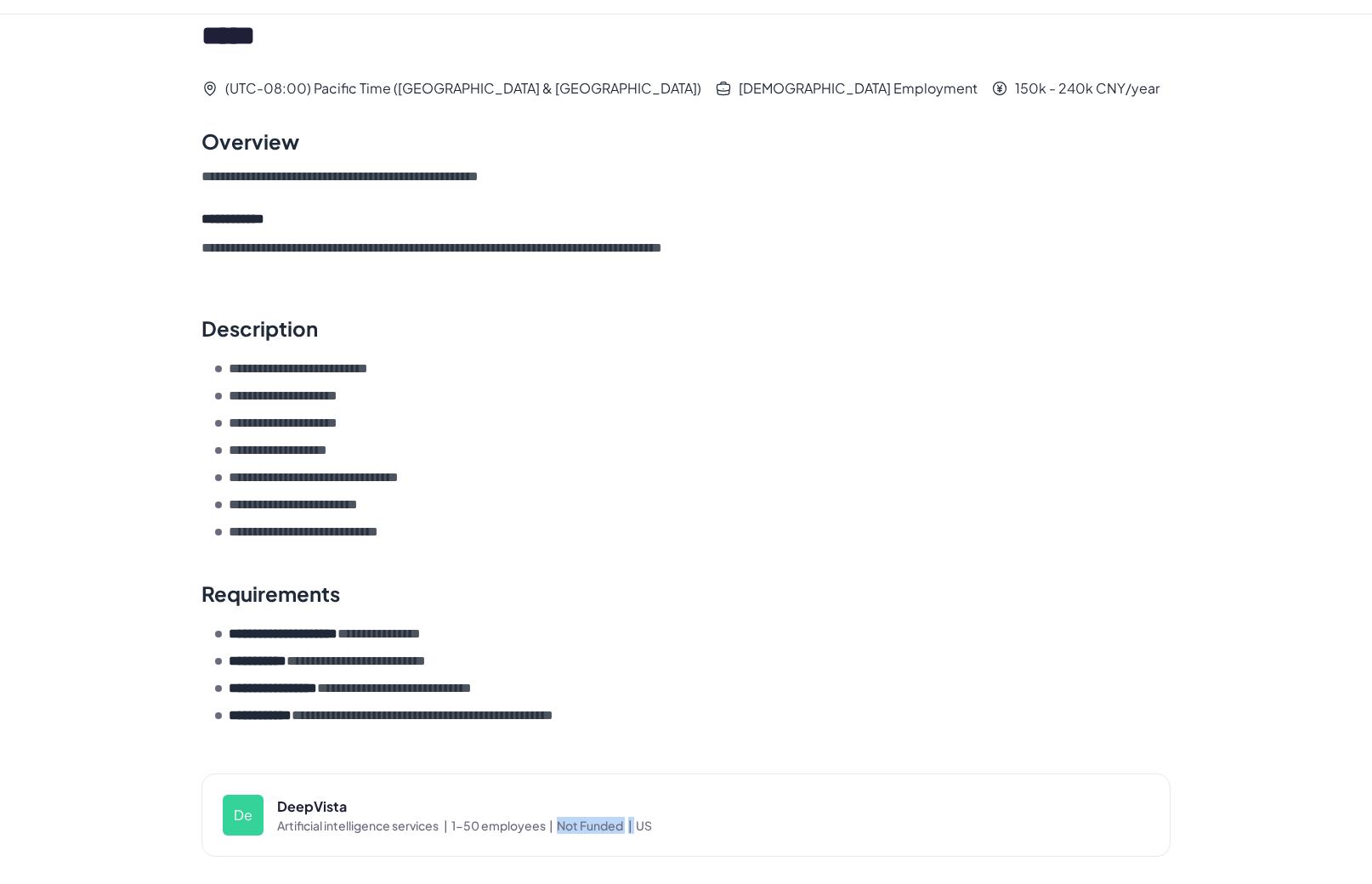
click at [582, 827] on span "Not Funded |" at bounding box center [596, 825] width 79 height 17
